Goal: Participate in discussion

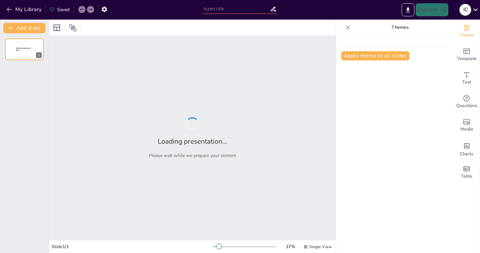
type input "Види небезпек для цивільного населення під час війни: ідентифікація та реагуван…"
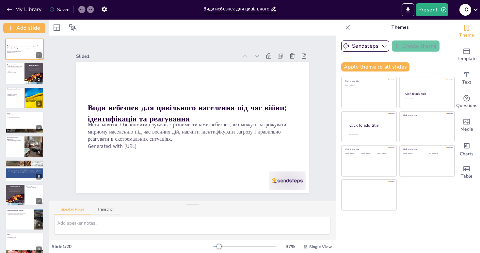
checkbox input "true"
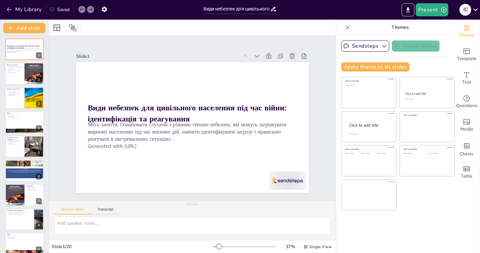
checkbox input "true"
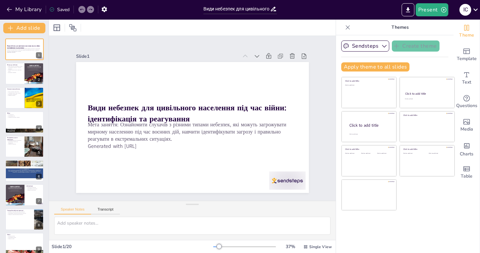
checkbox input "true"
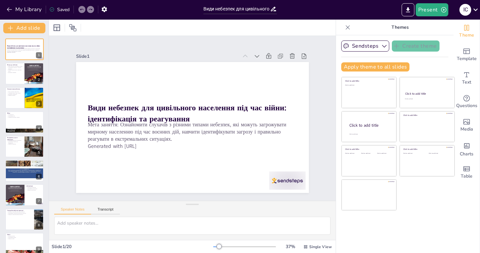
checkbox input "true"
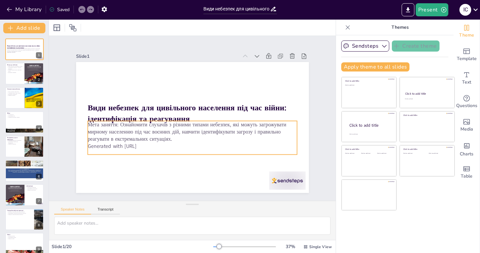
checkbox input "true"
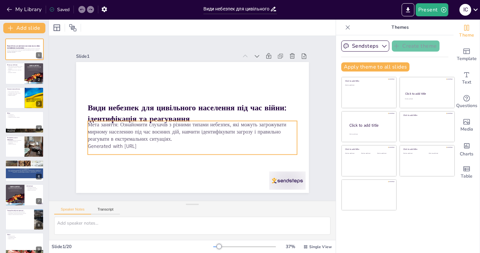
checkbox input "true"
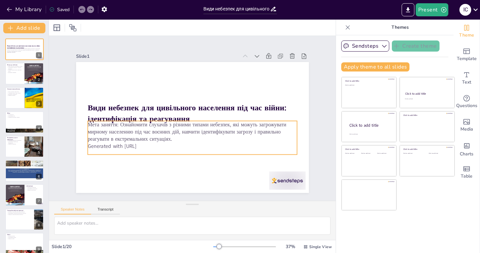
checkbox input "true"
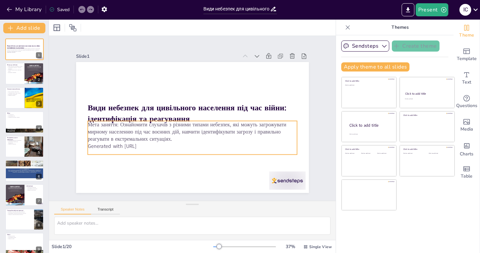
checkbox input "true"
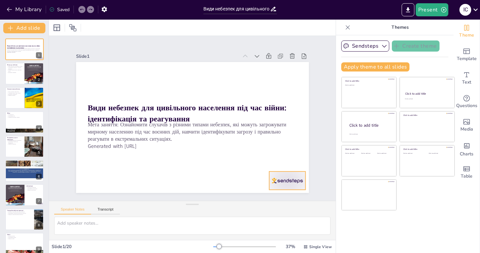
checkbox input "true"
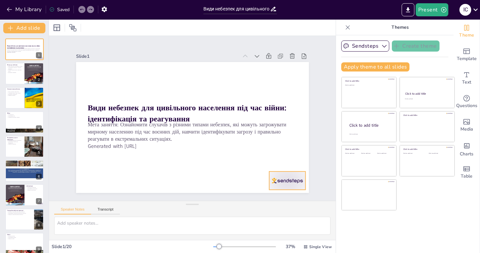
checkbox input "true"
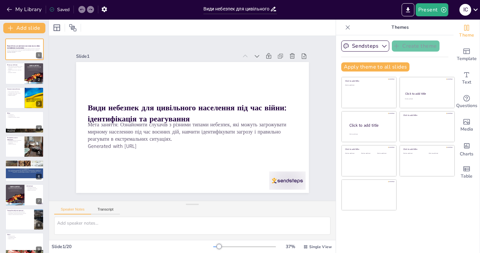
checkbox input "true"
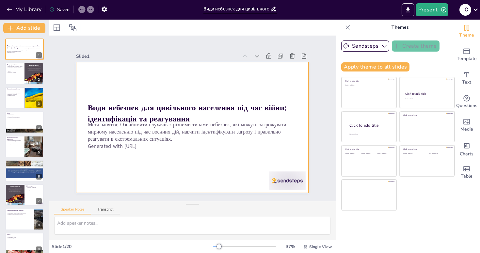
checkbox input "true"
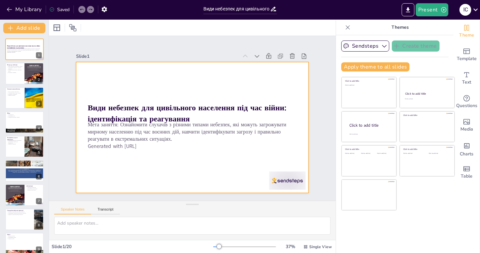
checkbox input "true"
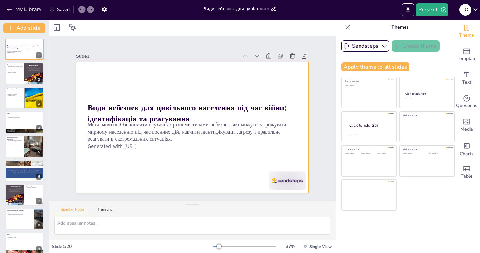
checkbox input "true"
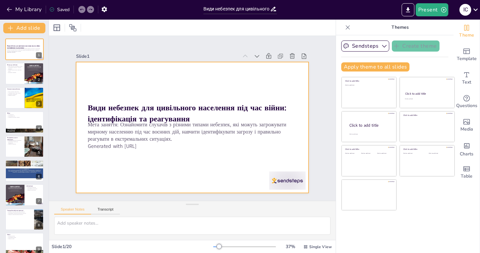
checkbox input "true"
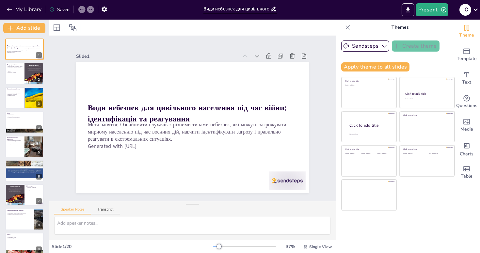
checkbox input "true"
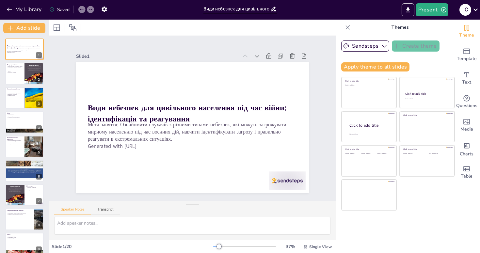
checkbox input "true"
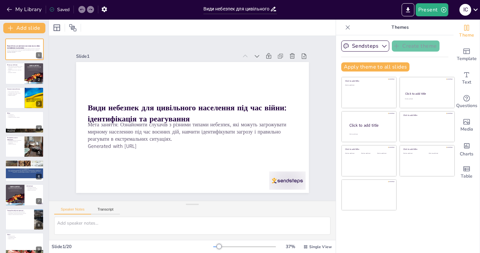
checkbox input "true"
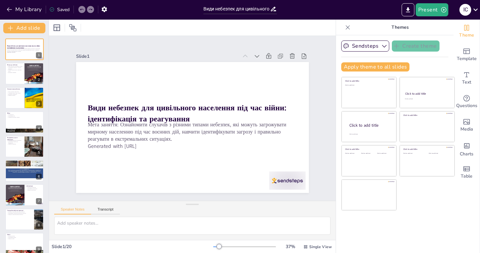
checkbox input "true"
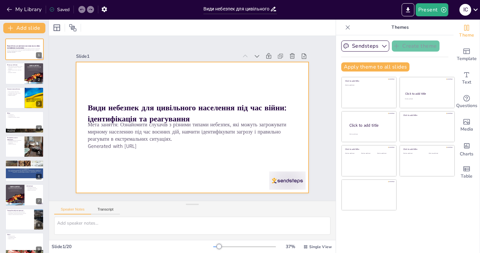
checkbox input "true"
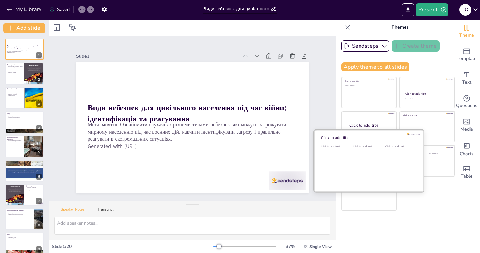
checkbox input "true"
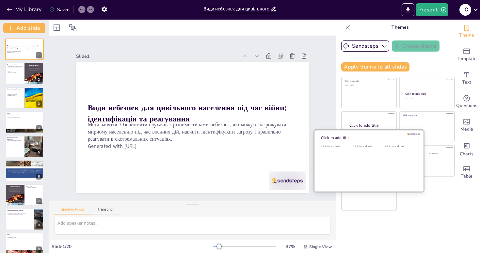
checkbox input "true"
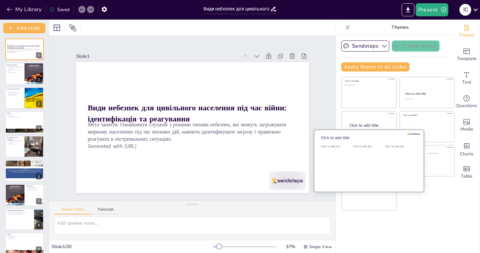
checkbox input "true"
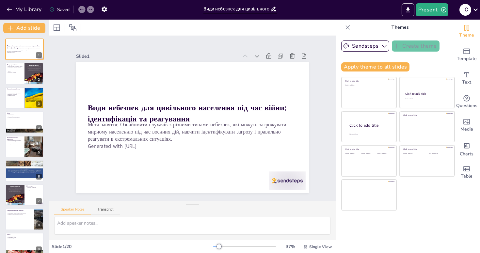
checkbox input "true"
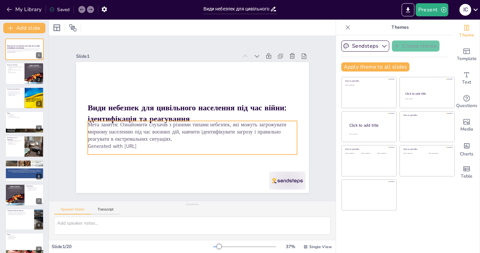
checkbox input "true"
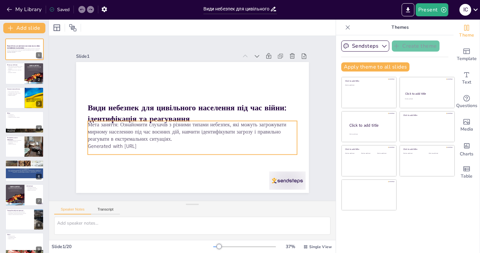
checkbox input "true"
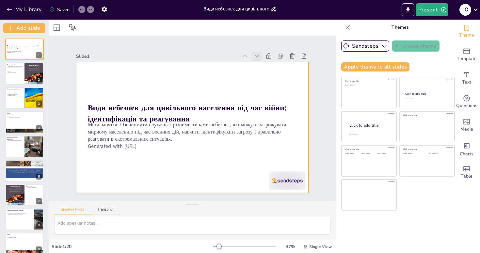
checkbox input "true"
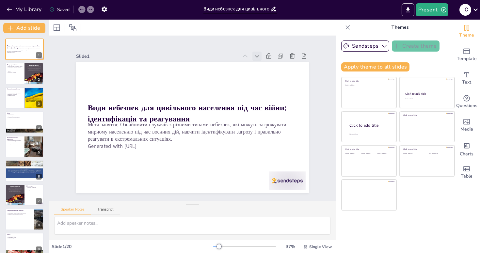
click at [260, 60] on icon at bounding box center [263, 63] width 7 height 7
checkbox input "true"
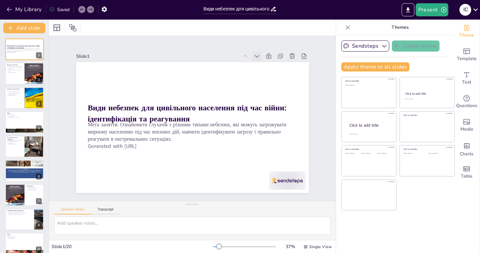
checkbox input "true"
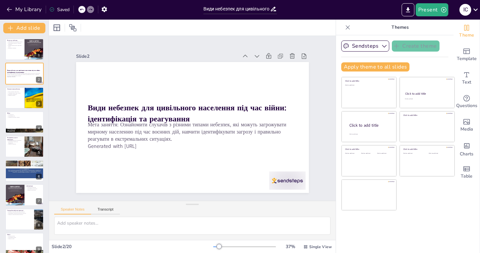
click at [254, 53] on icon at bounding box center [257, 56] width 7 height 7
checkbox input "true"
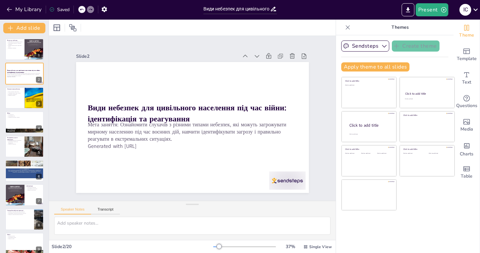
checkbox input "true"
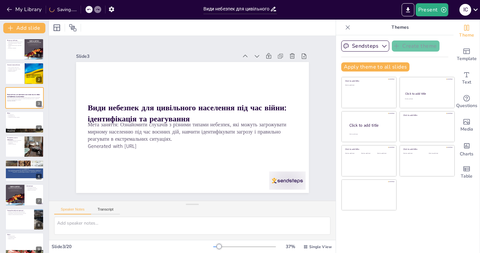
click at [254, 53] on icon at bounding box center [257, 56] width 7 height 7
checkbox input "true"
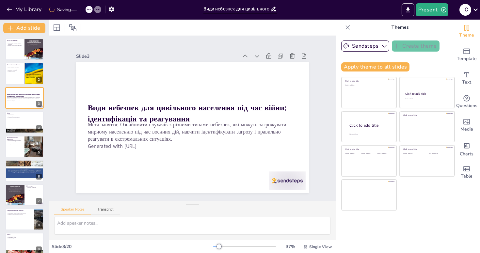
checkbox input "true"
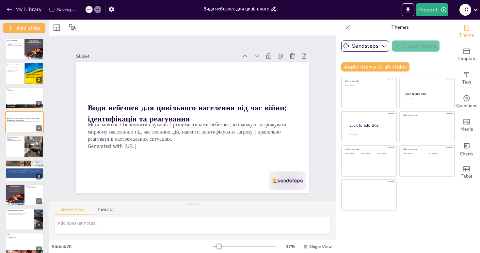
click at [254, 53] on icon at bounding box center [257, 56] width 7 height 7
checkbox input "true"
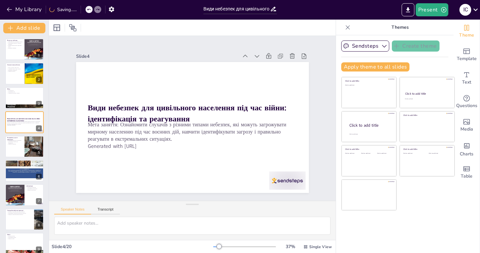
checkbox input "true"
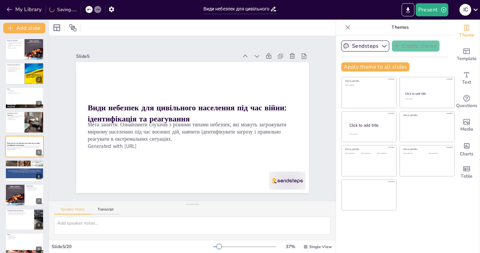
checkbox input "true"
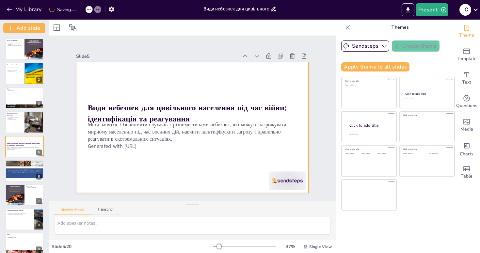
checkbox input "true"
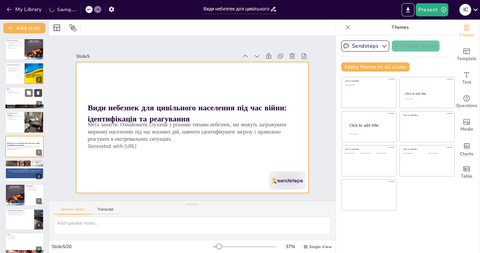
checkbox input "true"
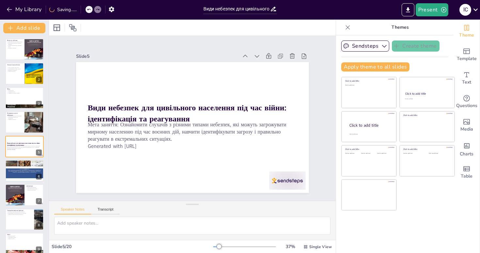
checkbox input "true"
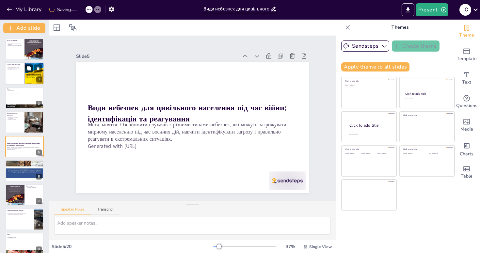
checkbox input "true"
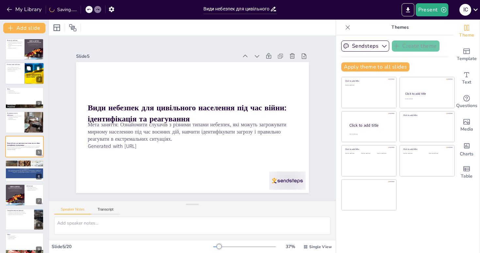
checkbox input "true"
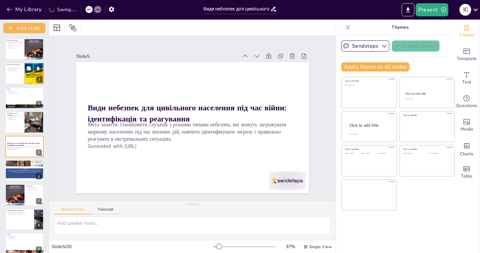
checkbox input "true"
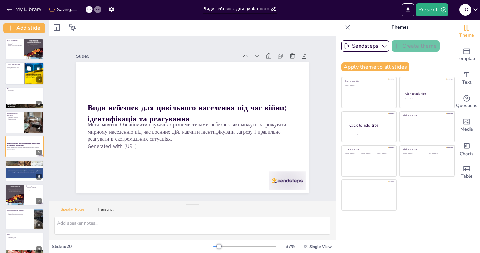
checkbox input "true"
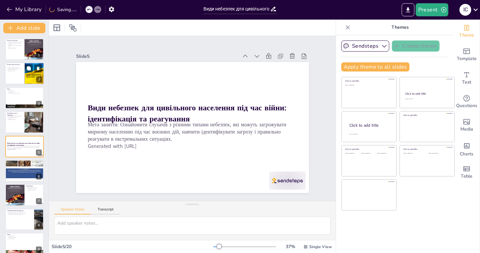
checkbox input "true"
click at [16, 50] on div at bounding box center [24, 49] width 39 height 22
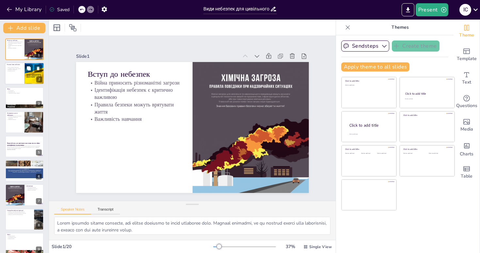
click at [17, 70] on p "Важливість обізнаності" at bounding box center [15, 69] width 16 height 1
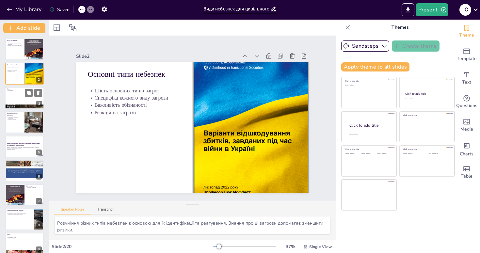
click at [20, 100] on div at bounding box center [24, 98] width 39 height 22
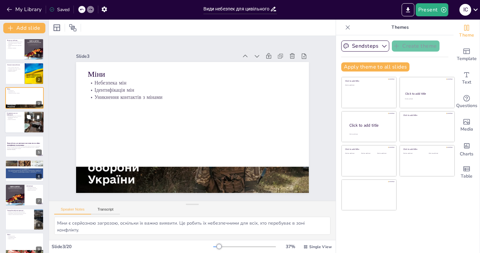
click at [9, 129] on div at bounding box center [24, 122] width 39 height 22
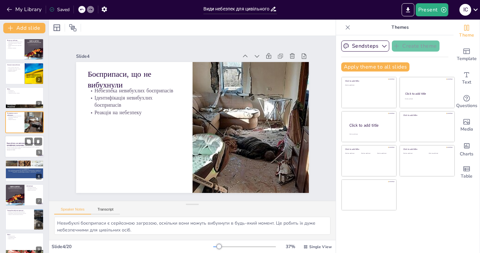
click at [11, 142] on strong "Види небезпек для цивільного населення під час війни: ідентифікація та реагуван…" at bounding box center [24, 144] width 34 height 4
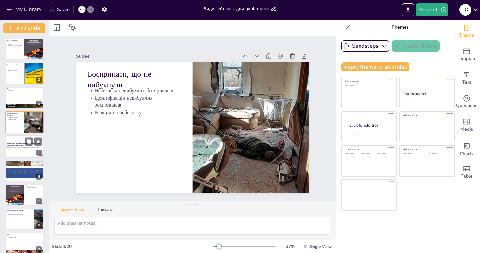
scroll to position [3, 0]
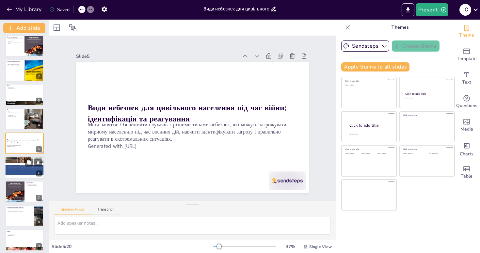
click at [6, 164] on div at bounding box center [24, 167] width 39 height 52
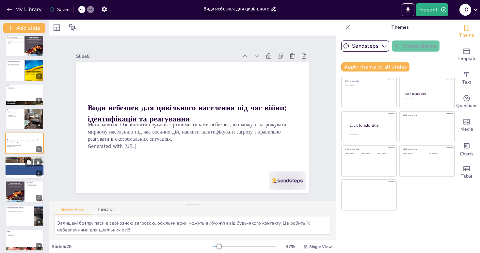
scroll to position [27, 0]
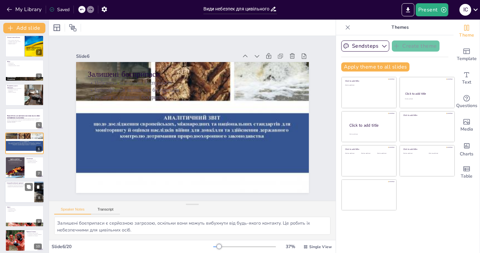
click at [12, 189] on div at bounding box center [24, 192] width 39 height 22
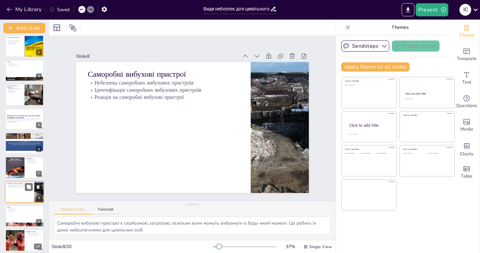
scroll to position [76, 0]
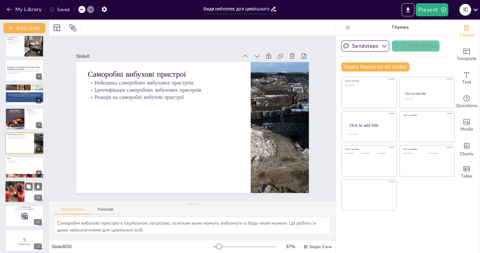
click at [8, 189] on div at bounding box center [14, 192] width 41 height 22
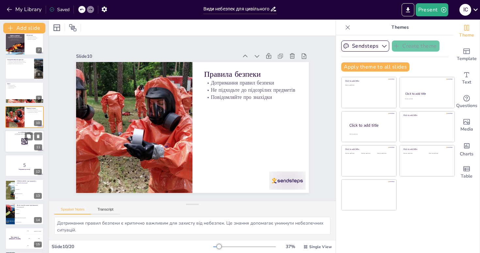
click at [18, 142] on div at bounding box center [24, 141] width 39 height 22
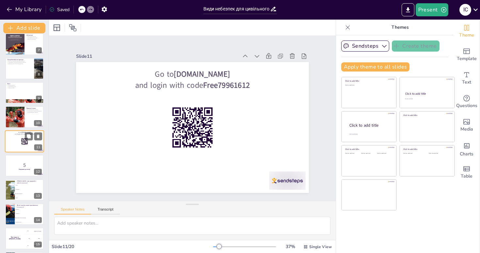
scroll to position [149, 0]
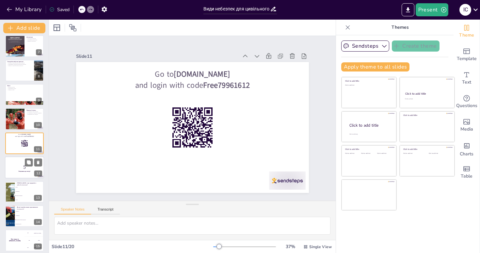
click at [11, 167] on p "5" at bounding box center [24, 167] width 35 height 7
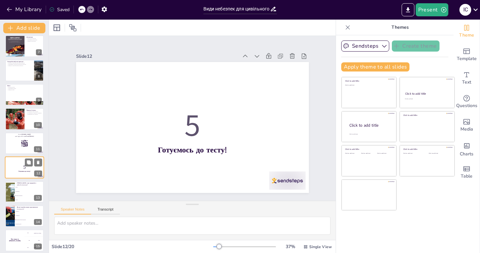
scroll to position [173, 0]
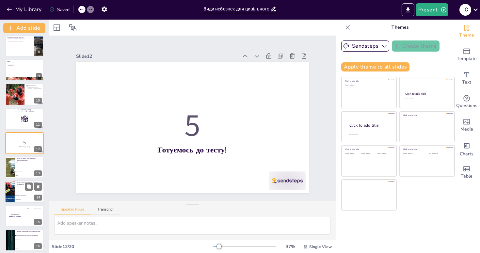
click at [11, 189] on div at bounding box center [9, 192] width 39 height 22
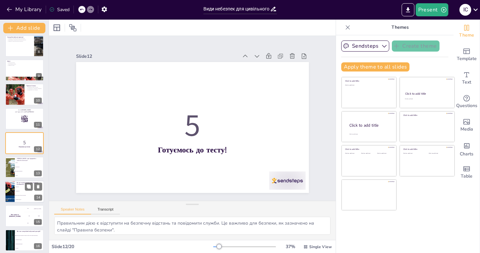
scroll to position [222, 0]
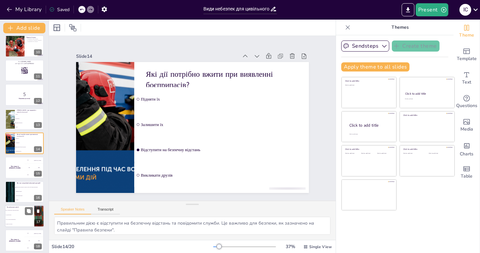
click at [14, 211] on li "Так, особливо якщо з ними маніпулювати" at bounding box center [19, 210] width 29 height 5
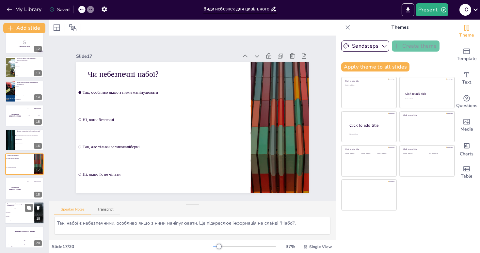
click at [10, 224] on div "Яка основна небезпека від залишених боєприпасів? Вони можуть вибухнути від будь…" at bounding box center [24, 213] width 39 height 22
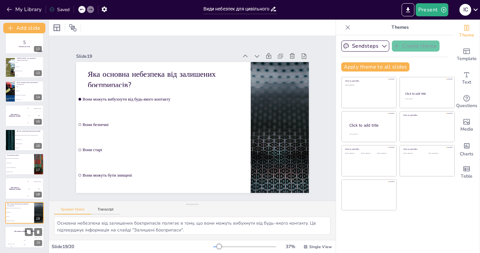
click at [18, 231] on h4 "The winner is [PERSON_NAME]" at bounding box center [24, 232] width 39 height 2
